Goal: Information Seeking & Learning: Find specific fact

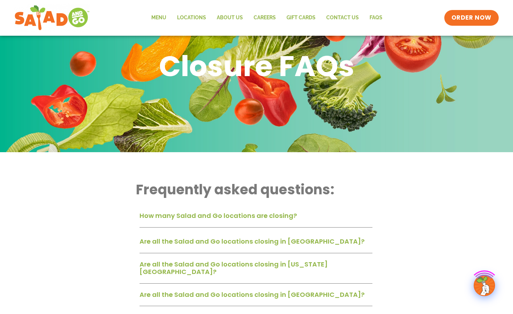
scroll to position [143, 0]
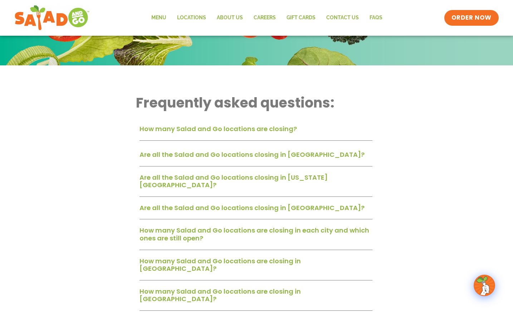
click at [184, 131] on link "How many Salad and Go locations are closing?" at bounding box center [218, 128] width 157 height 9
click at [201, 133] on link "How many Salad and Go locations are closing?" at bounding box center [218, 128] width 157 height 9
click at [289, 141] on div "How many Salad and Go locations are closing? 41 Salad and Go locations are clos…" at bounding box center [256, 266] width 240 height 295
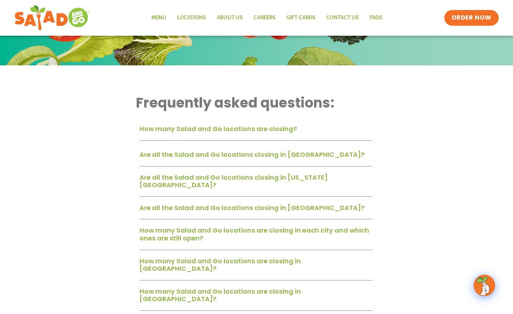
click at [151, 132] on link "How many Salad and Go locations are closing?" at bounding box center [218, 128] width 157 height 9
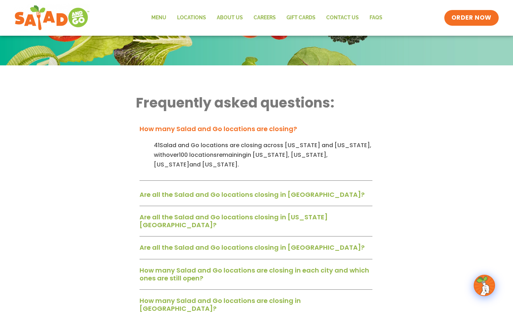
click at [170, 190] on link "Are all the Salad and Go locations closing in [GEOGRAPHIC_DATA]?" at bounding box center [252, 194] width 225 height 9
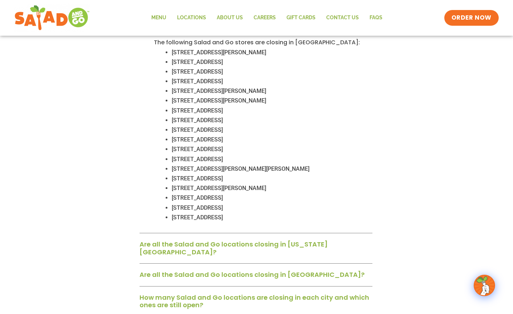
scroll to position [680, 0]
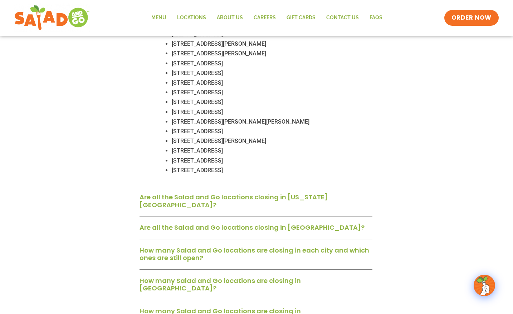
click at [184, 193] on link "Are all the Salad and Go locations closing in [US_STATE][GEOGRAPHIC_DATA]?" at bounding box center [234, 201] width 188 height 17
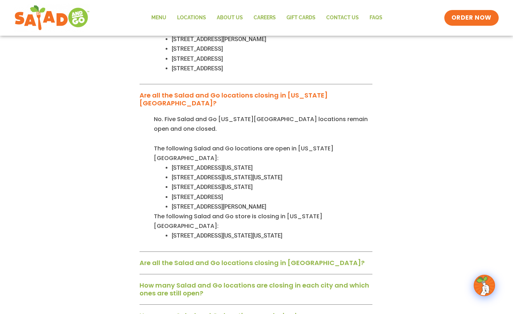
scroll to position [787, 0]
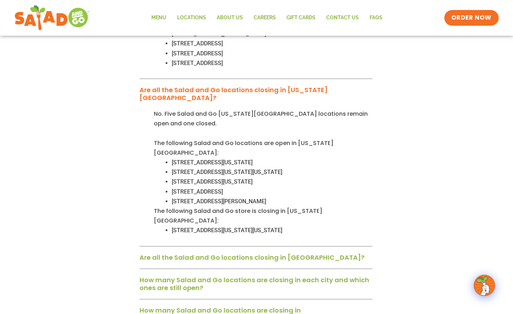
click at [204, 253] on link "Are all the Salad and Go locations closing in [GEOGRAPHIC_DATA]?" at bounding box center [252, 257] width 225 height 9
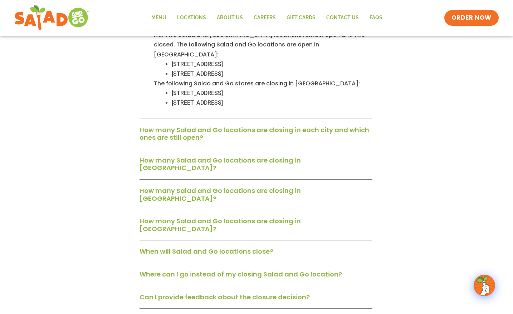
scroll to position [1037, 0]
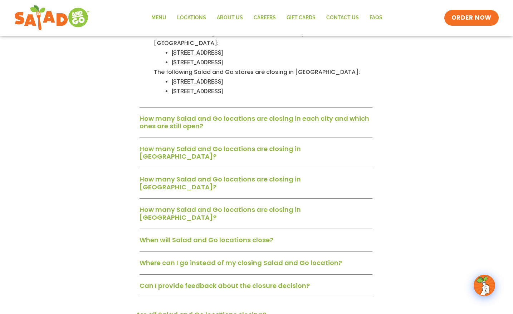
click at [202, 311] on link "Are all Salad and Go locations closing?" at bounding box center [201, 315] width 130 height 9
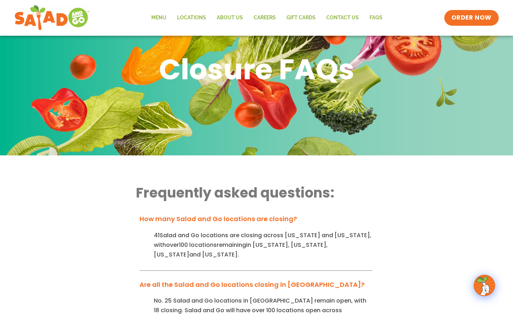
scroll to position [0, 0]
